Goal: Find specific page/section: Find specific page/section

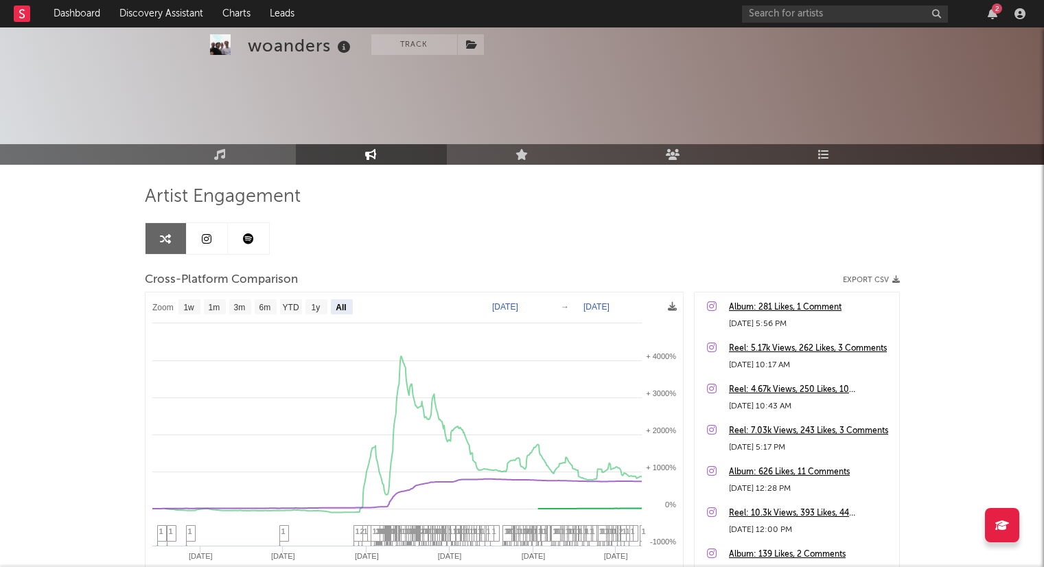
select select "All"
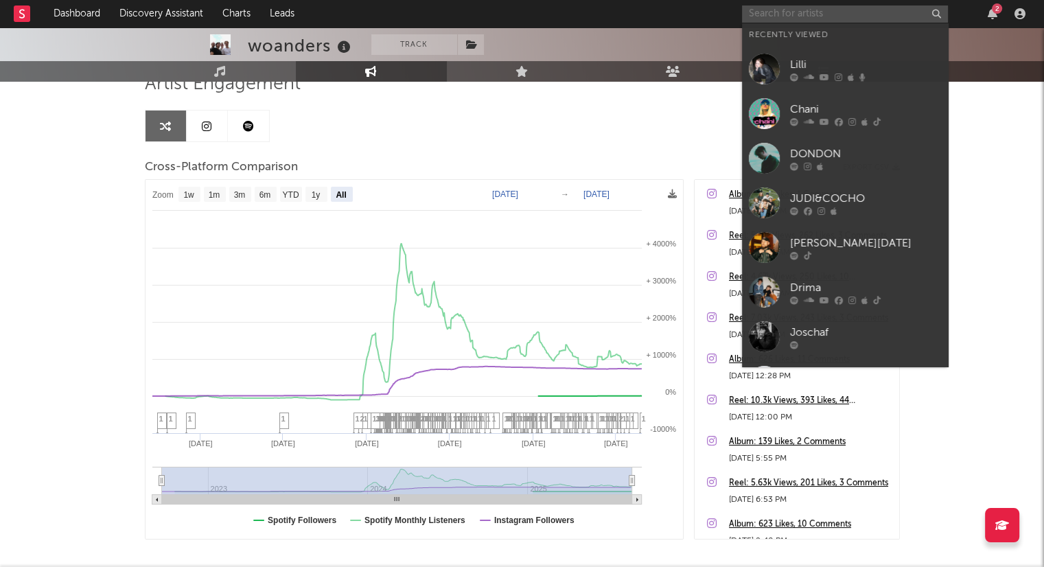
click at [755, 14] on input "text" at bounding box center [845, 13] width 206 height 17
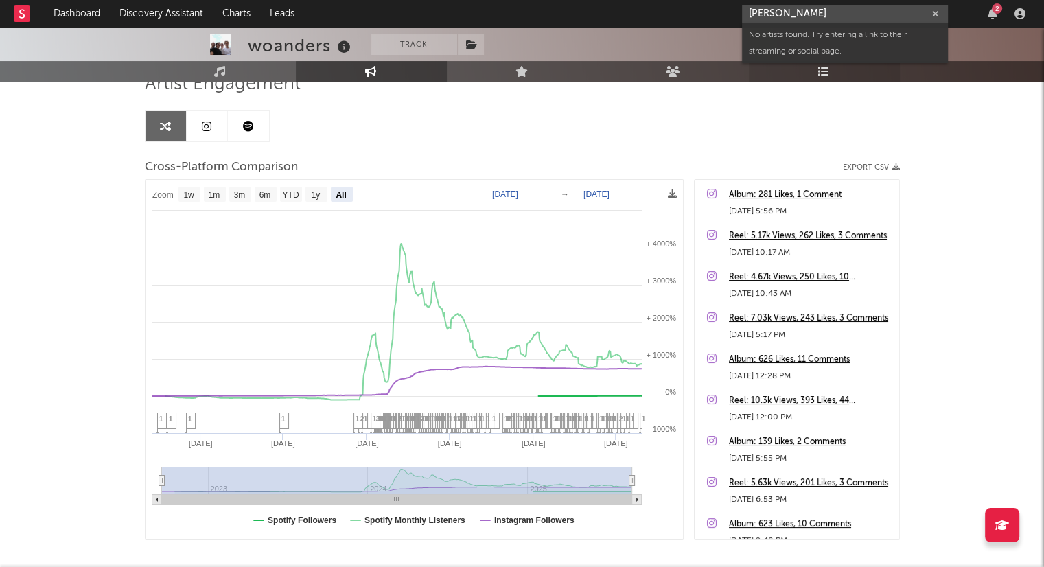
type input "[PERSON_NAME]"
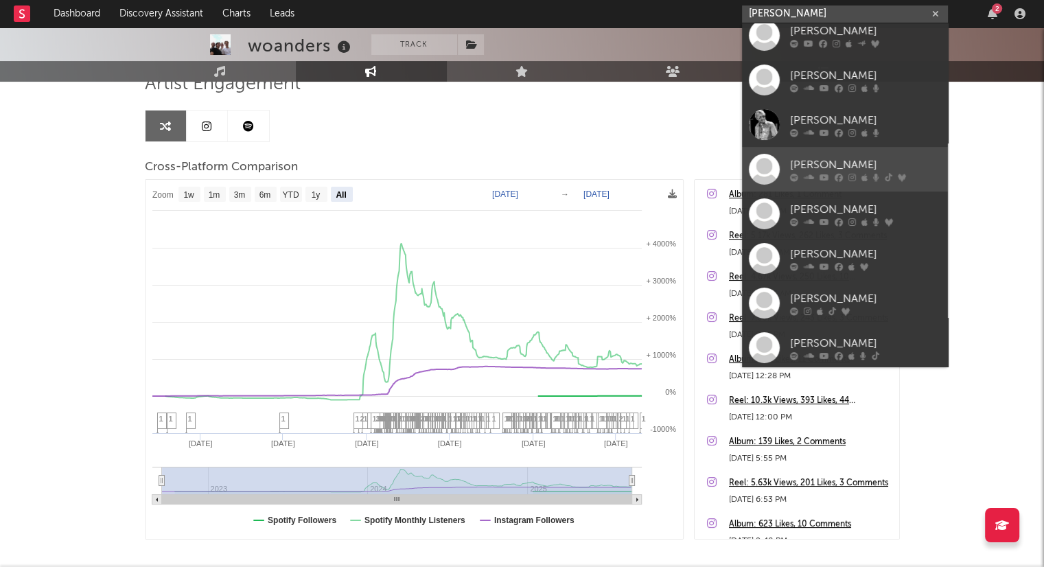
scroll to position [103, 0]
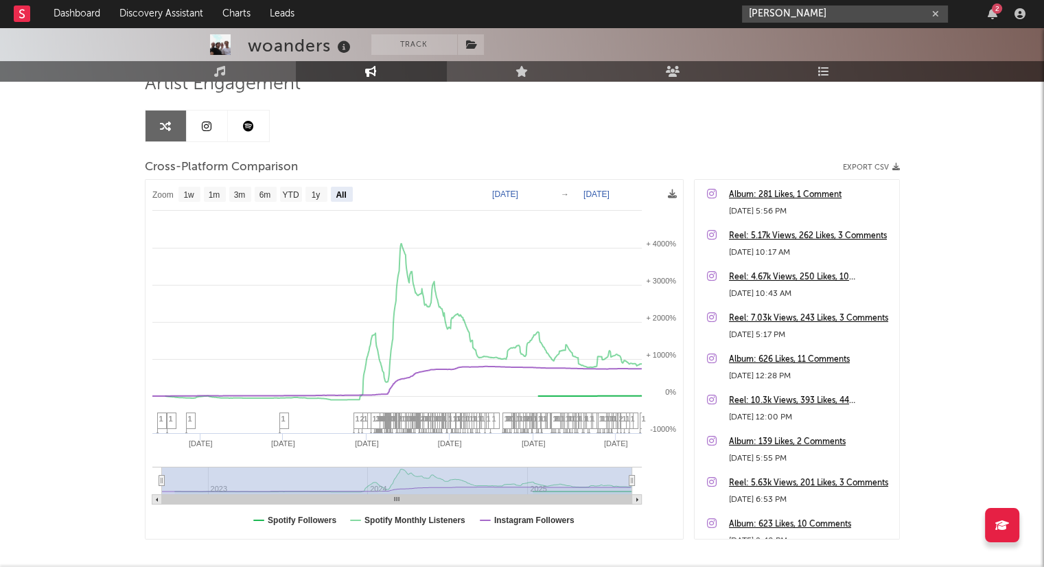
click at [932, 12] on icon "button" at bounding box center [935, 14] width 7 height 9
